Goal: Information Seeking & Learning: Learn about a topic

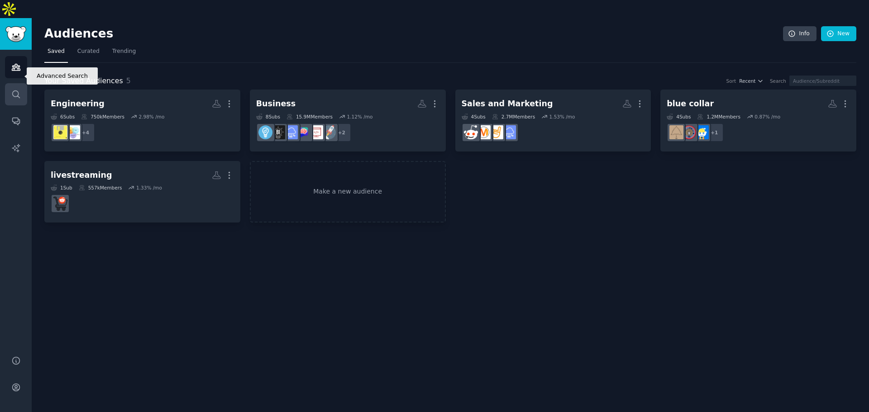
click at [16, 90] on icon "Sidebar" at bounding box center [16, 95] width 10 height 10
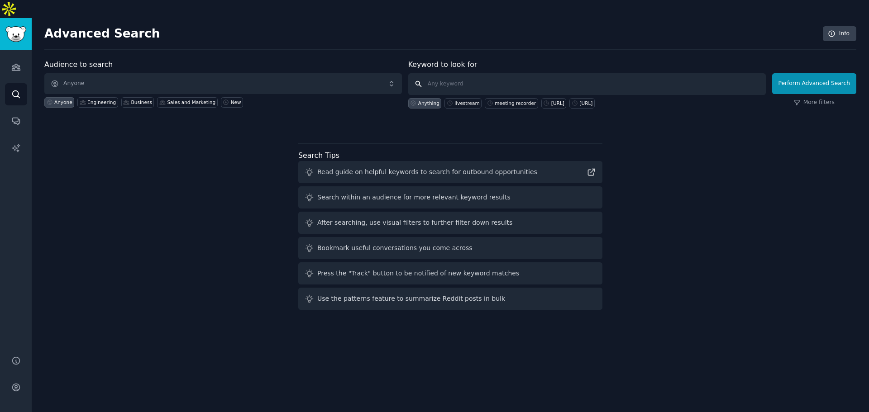
click at [452, 73] on input "text" at bounding box center [587, 84] width 358 height 22
type input "livestream post production"
click button "Perform Advanced Search" at bounding box center [814, 83] width 84 height 21
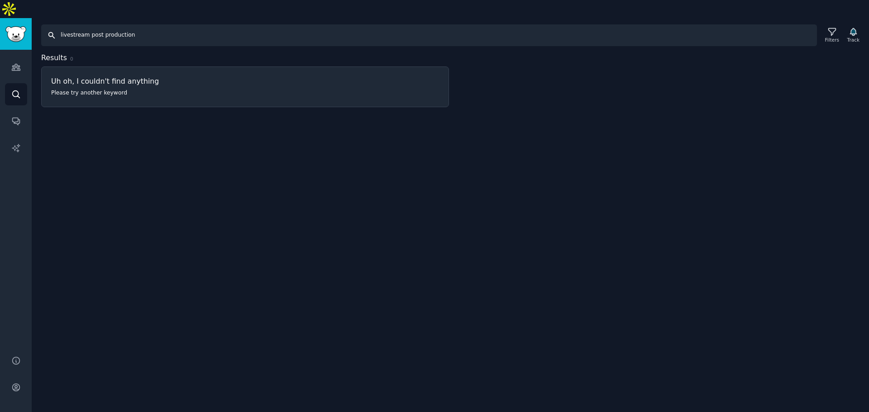
click at [285, 24] on input "livestream post production" at bounding box center [429, 35] width 776 height 22
type input "livestream"
type input "post livestream"
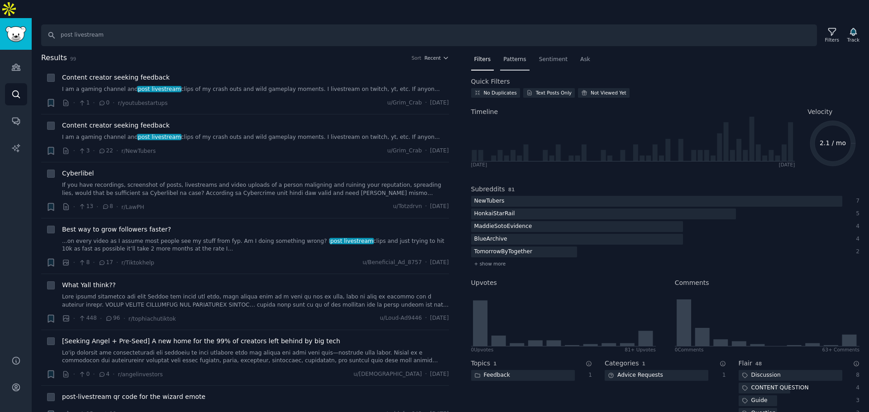
click at [509, 52] on div "Patterns" at bounding box center [514, 61] width 29 height 19
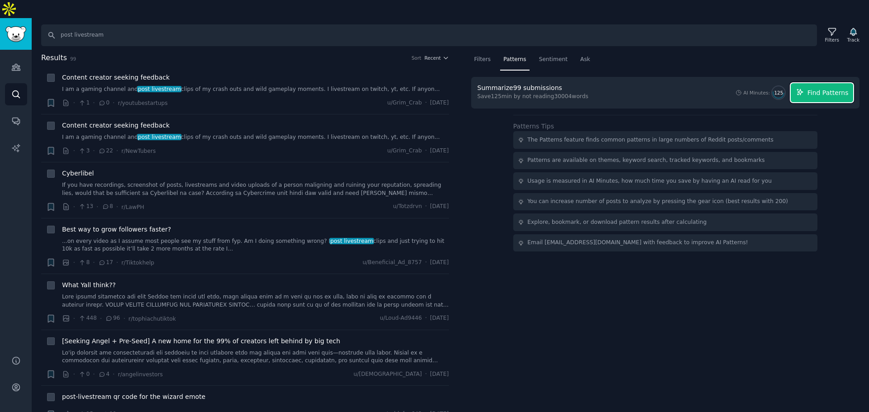
click at [812, 88] on span "Find Patterns" at bounding box center [827, 93] width 41 height 10
